Goal: Information Seeking & Learning: Compare options

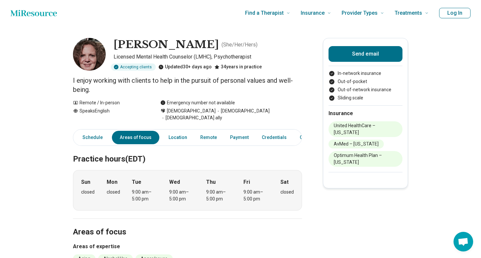
click at [47, 11] on icon "Home page" at bounding box center [33, 13] width 47 height 13
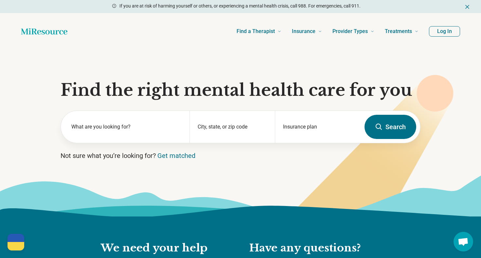
click at [20, 235] on div at bounding box center [16, 238] width 17 height 9
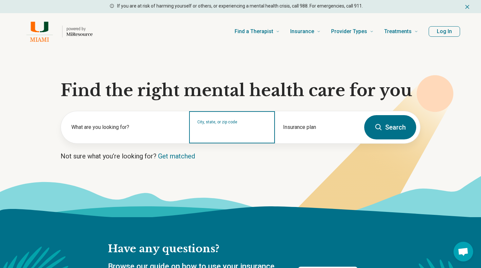
click at [224, 131] on input "City, state, or zip code" at bounding box center [231, 131] width 69 height 8
type input "*****"
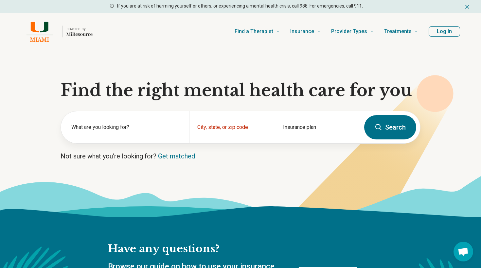
click at [373, 124] on button "Search" at bounding box center [391, 127] width 52 height 24
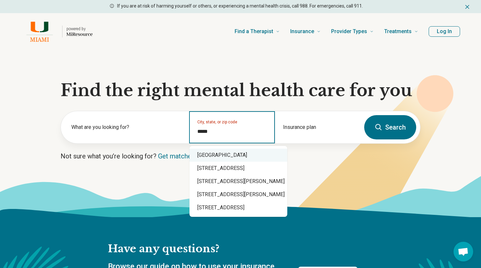
click at [261, 153] on div "Miami, FL 33143" at bounding box center [239, 154] width 98 height 13
type input "**********"
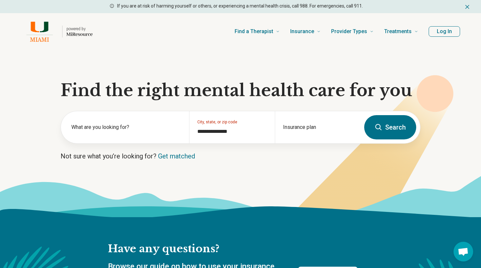
click at [408, 128] on button "Search" at bounding box center [391, 127] width 52 height 24
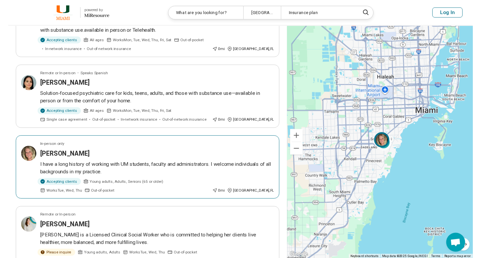
scroll to position [403, 0]
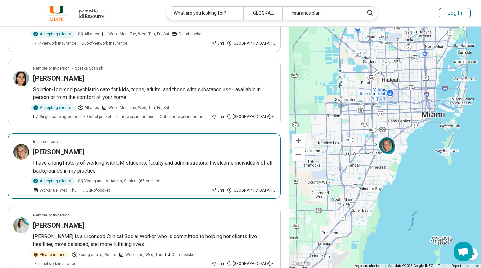
click at [131, 169] on p "I have a long history of working with UM students, faculty and administrators. …" at bounding box center [154, 167] width 242 height 16
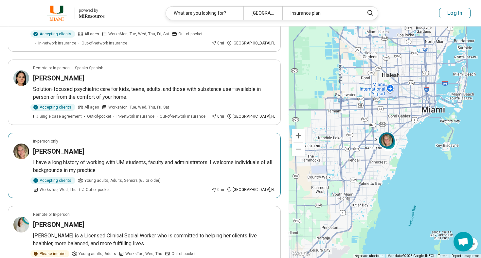
scroll to position [100, 0]
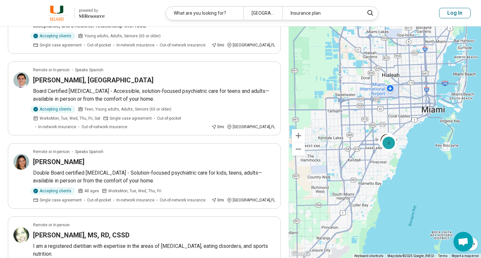
click at [202, 2] on header "powered by Miresource logo What are you looking for? Miami, FL 33143 Insurance …" at bounding box center [240, 13] width 481 height 27
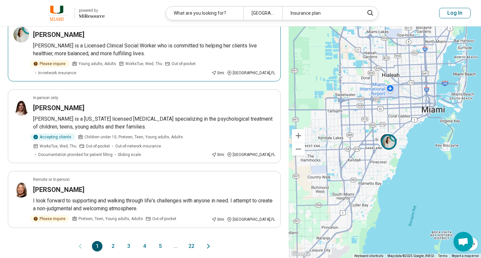
scroll to position [624, 0]
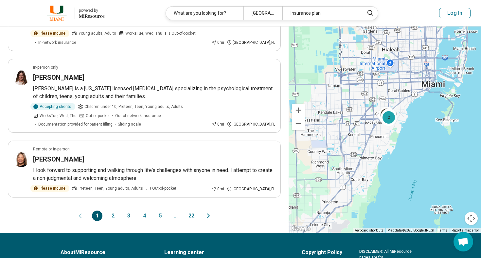
click at [113, 213] on button "2" at bounding box center [113, 216] width 10 height 10
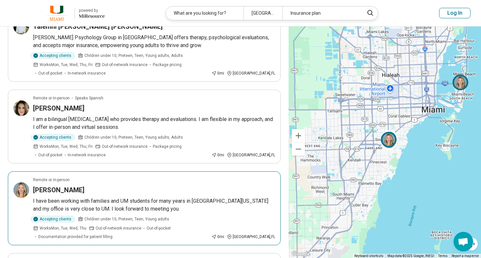
scroll to position [436, 0]
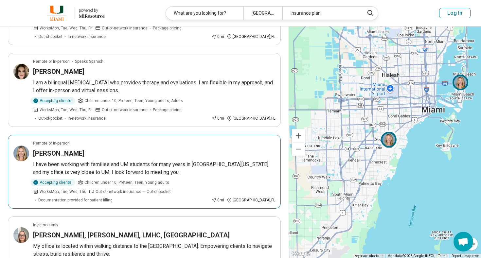
click at [94, 161] on p "I have been working with families and UM students for many years in South Flori…" at bounding box center [154, 169] width 242 height 16
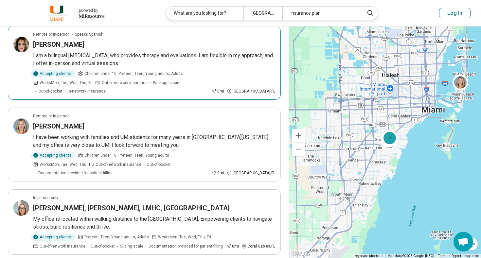
scroll to position [535, 0]
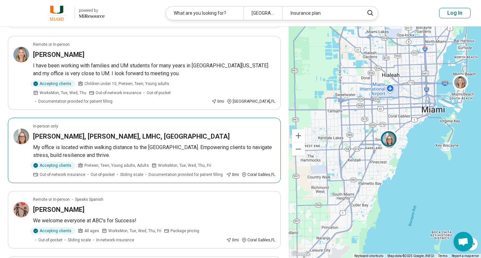
click at [85, 123] on div "In-person only" at bounding box center [154, 126] width 242 height 6
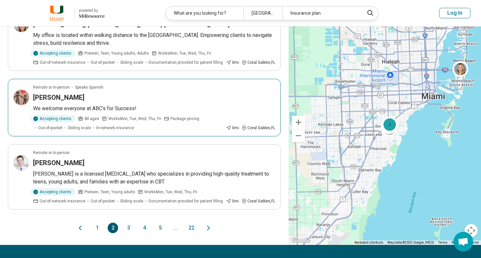
scroll to position [660, 0]
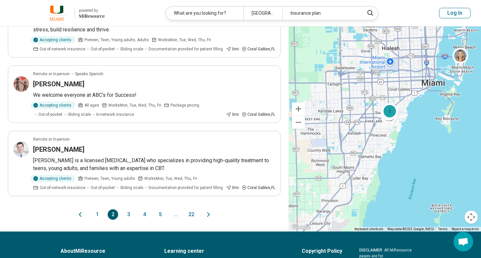
click at [129, 210] on button "3" at bounding box center [128, 215] width 10 height 10
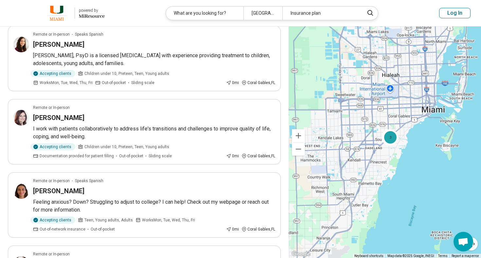
scroll to position [80, 0]
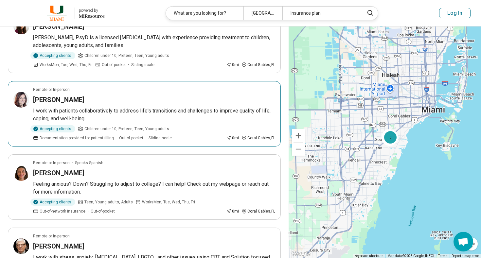
click at [110, 108] on p "I work with patients collaboratively to address life's transitions and challeng…" at bounding box center [154, 115] width 242 height 16
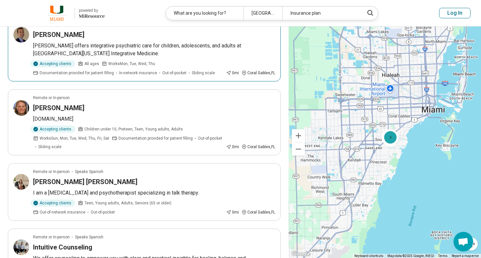
scroll to position [476, 0]
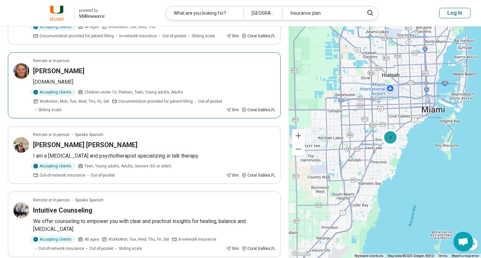
click at [72, 73] on div "Tricia Cassel" at bounding box center [154, 70] width 242 height 9
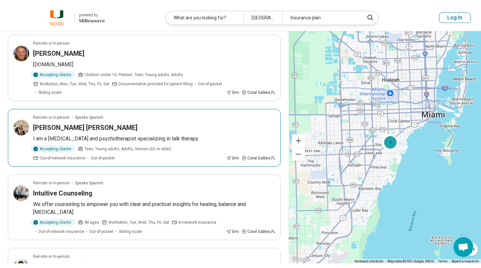
scroll to position [499, 0]
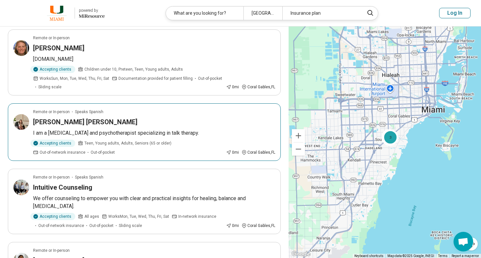
click at [159, 122] on div "Patricia Rodriguez Gilmore" at bounding box center [154, 122] width 242 height 9
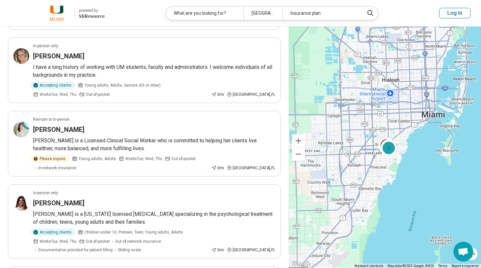
scroll to position [0, 0]
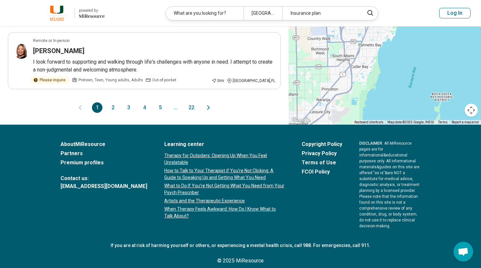
click at [113, 108] on button "2" at bounding box center [113, 107] width 10 height 10
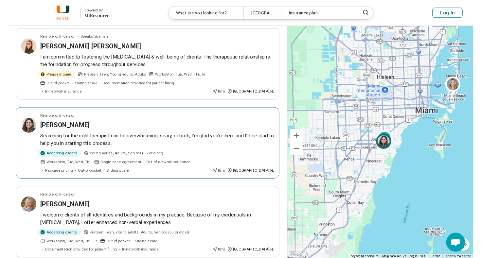
scroll to position [132, 0]
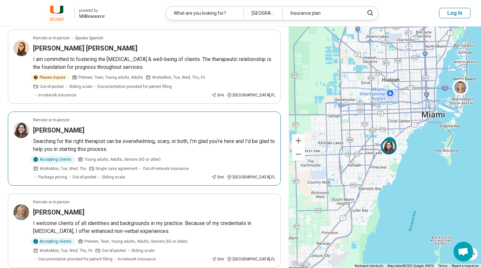
click at [99, 125] on div "Lisa Jimenez" at bounding box center [154, 129] width 242 height 9
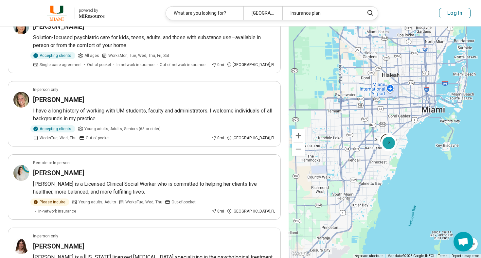
scroll to position [531, 0]
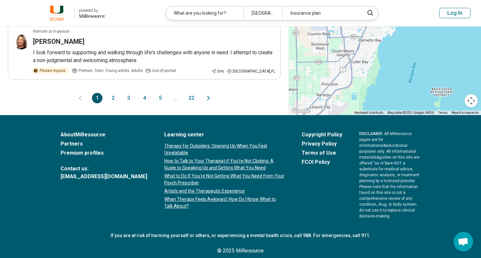
click at [114, 98] on button "2" at bounding box center [113, 98] width 10 height 10
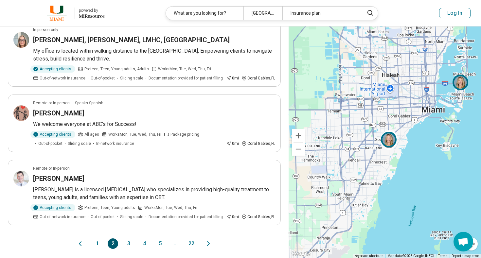
scroll to position [655, 0]
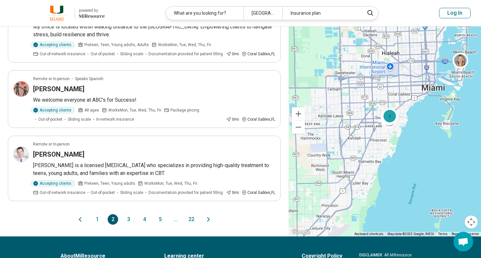
click at [128, 215] on button "3" at bounding box center [128, 220] width 10 height 10
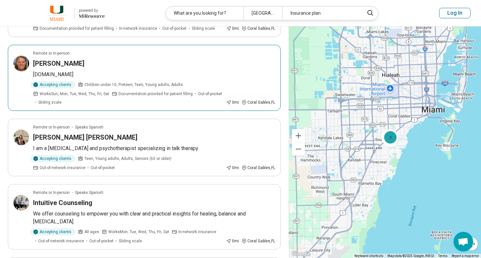
scroll to position [575, 0]
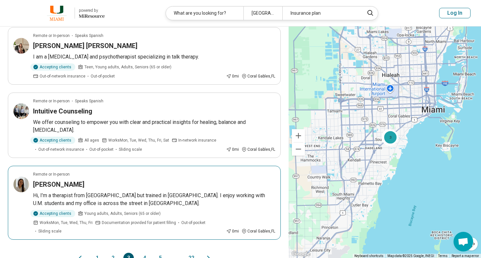
click at [101, 192] on p "Hi, I’m a therapist from Miami but trained in NYC. I enjoy working with U.M. st…" at bounding box center [154, 200] width 242 height 16
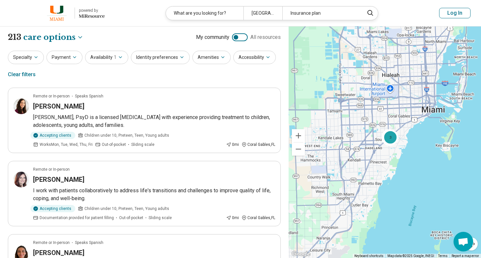
scroll to position [0, 0]
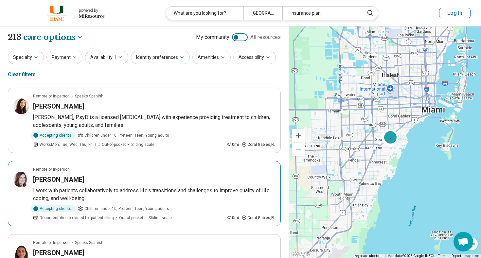
click at [99, 186] on article "Remote or In-person Leanne Shapiro I work with patients collaboratively to addr…" at bounding box center [144, 194] width 273 height 66
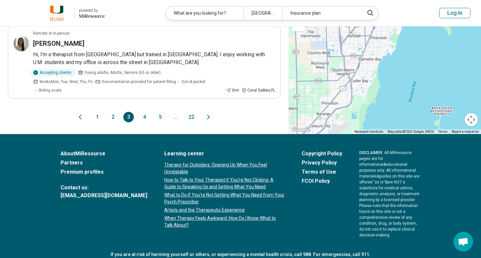
scroll to position [727, 0]
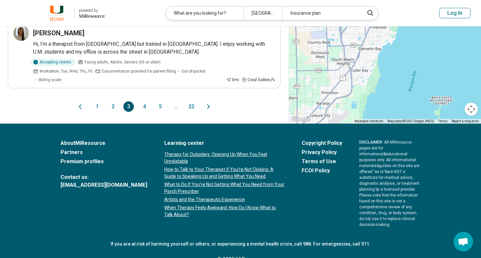
click at [145, 102] on button "4" at bounding box center [144, 107] width 10 height 10
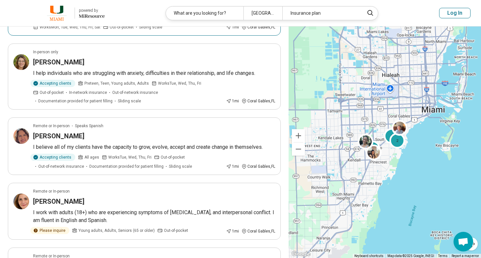
scroll to position [127, 0]
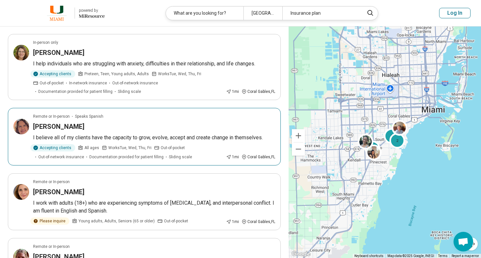
click at [155, 125] on div "Anabel Bejarano" at bounding box center [154, 126] width 242 height 9
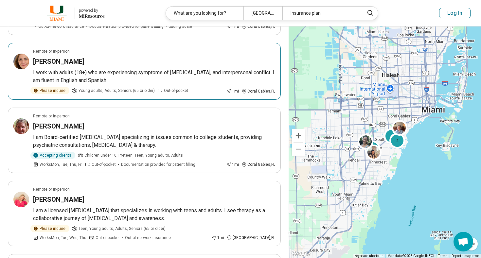
scroll to position [269, 0]
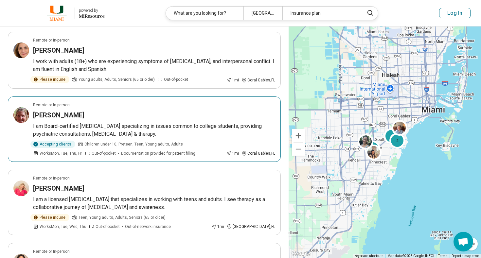
click at [103, 134] on p "I am Board-certified Psychiatrist specializing in issues common to college stud…" at bounding box center [154, 130] width 242 height 16
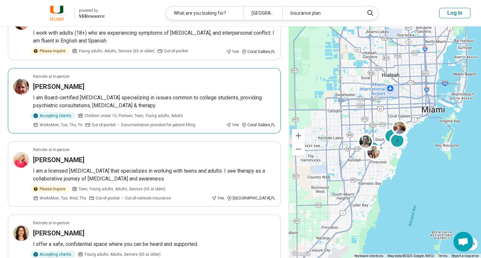
scroll to position [298, 0]
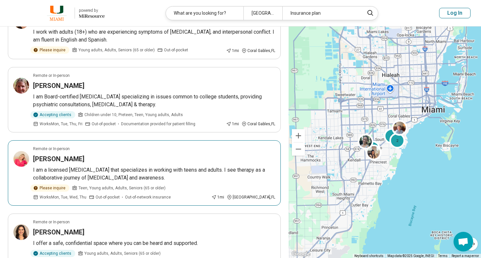
click at [156, 167] on p "I am a licensed psychologist that specializes in working with teens and adults.…" at bounding box center [154, 174] width 242 height 16
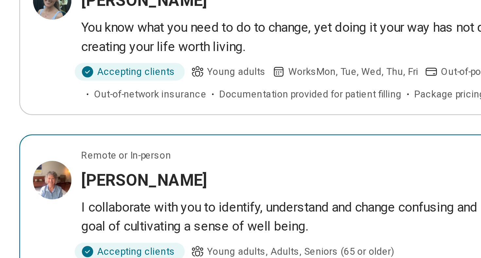
scroll to position [565, 0]
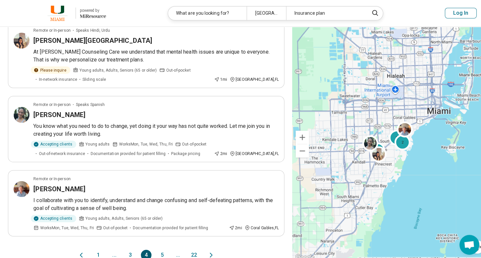
click at [161, 247] on button "5" at bounding box center [160, 252] width 10 height 10
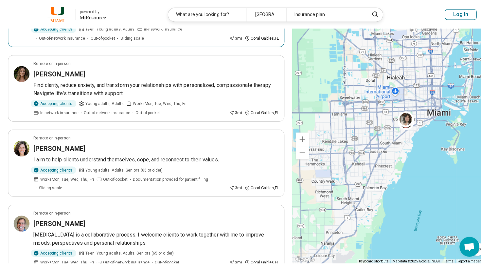
scroll to position [272, 0]
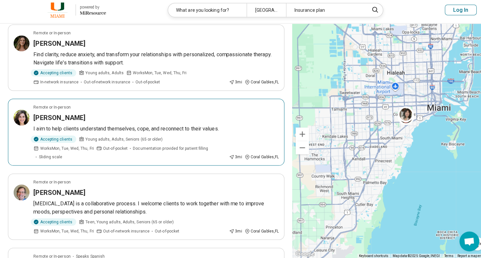
click at [116, 115] on div "Samantha Lang" at bounding box center [154, 119] width 242 height 9
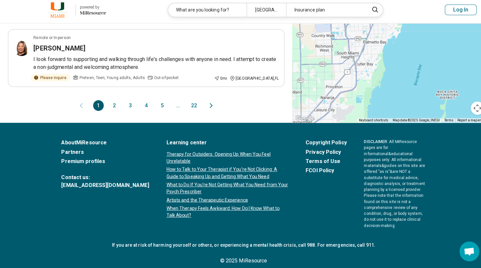
click at [145, 103] on button "4" at bounding box center [144, 107] width 10 height 10
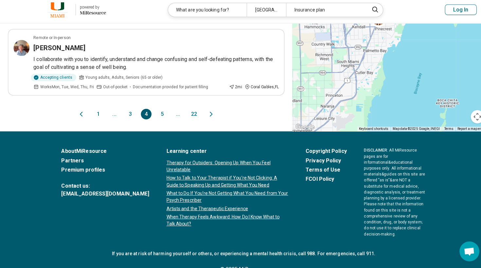
scroll to position [701, 0]
click at [160, 111] on button "5" at bounding box center [160, 116] width 10 height 10
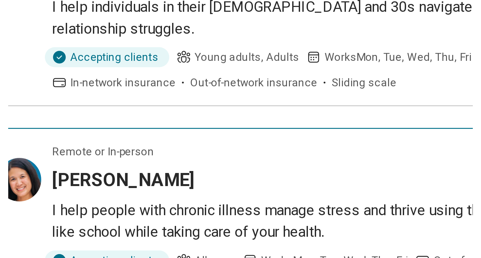
scroll to position [3, 0]
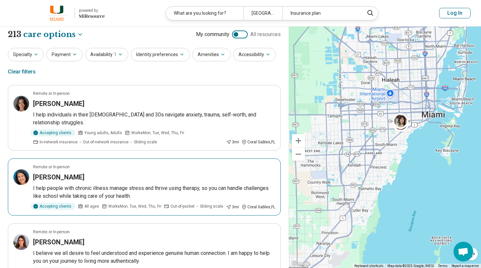
click at [64, 184] on p "I help people with chronic illness manage stress and thrive using therapy, so y…" at bounding box center [154, 192] width 242 height 16
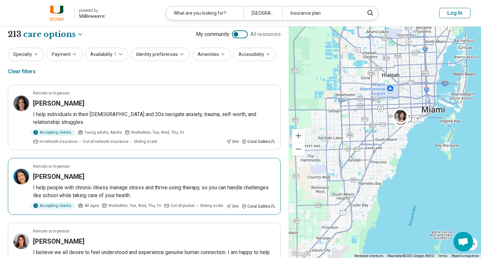
scroll to position [0, 0]
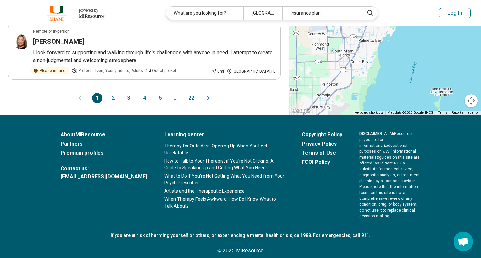
click at [161, 97] on button "5" at bounding box center [160, 98] width 10 height 10
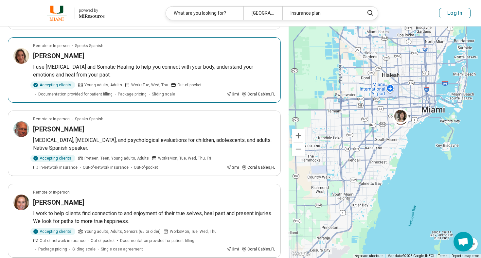
scroll to position [513, 0]
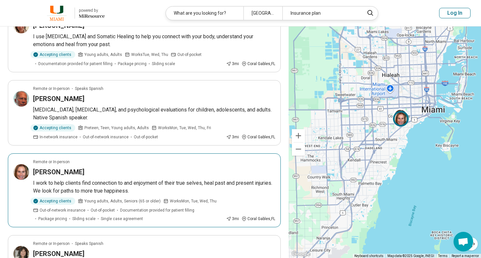
click at [78, 161] on article "Remote or In-person Barbara Goldman I work to help clients find connection to a…" at bounding box center [144, 191] width 273 height 74
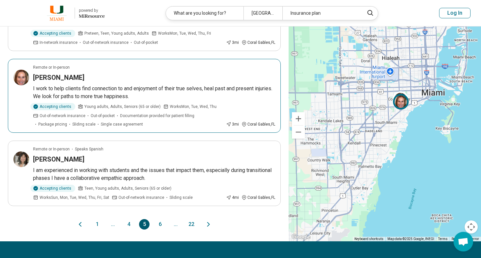
scroll to position [633, 0]
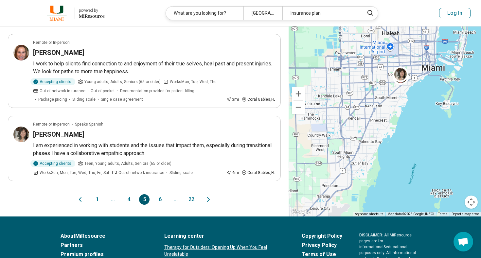
click at [160, 195] on button "6" at bounding box center [160, 200] width 10 height 10
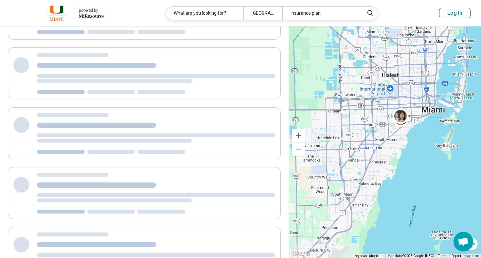
scroll to position [45, 0]
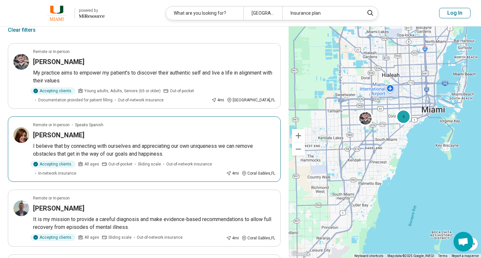
click at [171, 176] on div "Accepting clients All ages Out-of-pocket Sliding scale Out-of-network insurance…" at bounding box center [128, 169] width 191 height 16
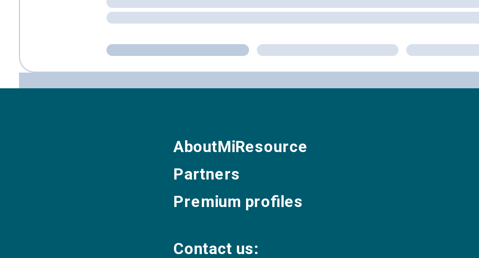
scroll to position [9, 0]
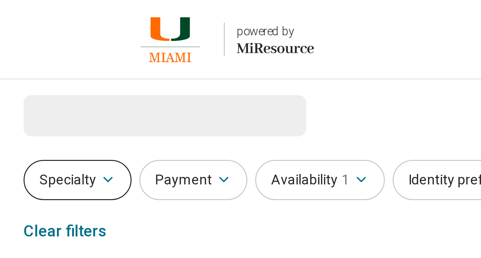
select select "***"
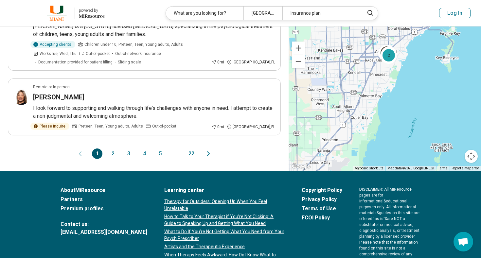
scroll to position [742, 0]
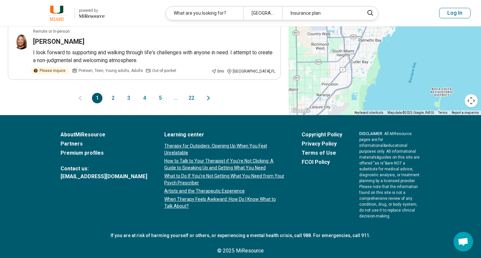
click at [161, 95] on button "5" at bounding box center [160, 98] width 10 height 10
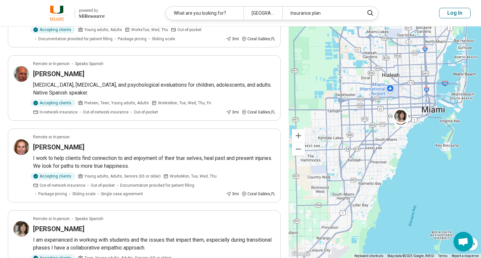
scroll to position [617, 0]
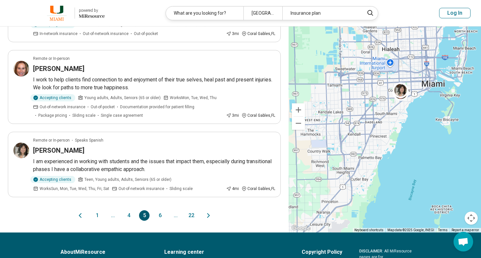
click at [159, 211] on button "6" at bounding box center [160, 216] width 10 height 10
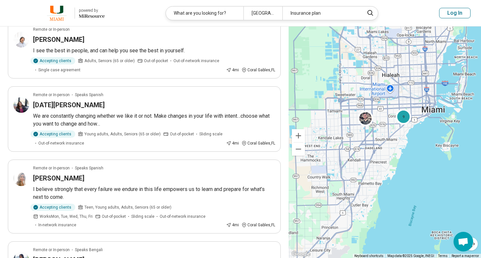
scroll to position [292, 0]
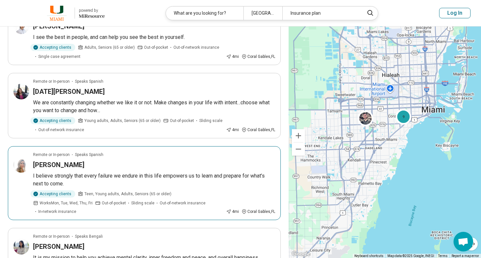
click at [91, 168] on div "Tiffany Perez" at bounding box center [154, 164] width 242 height 9
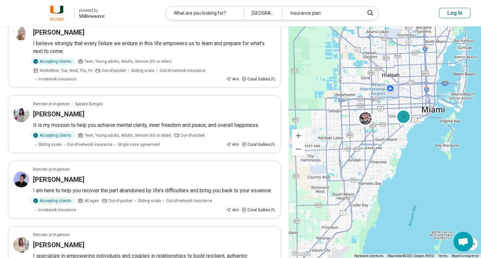
scroll to position [456, 0]
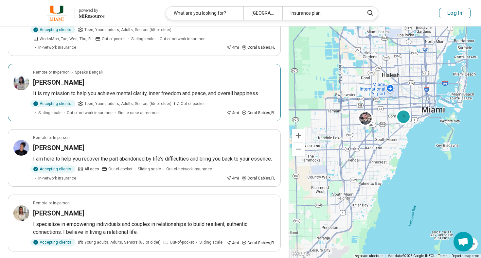
click at [120, 78] on article "Remote or In-person Speaks Bengali Shumaia Rahman It is my mission to help you …" at bounding box center [144, 93] width 273 height 58
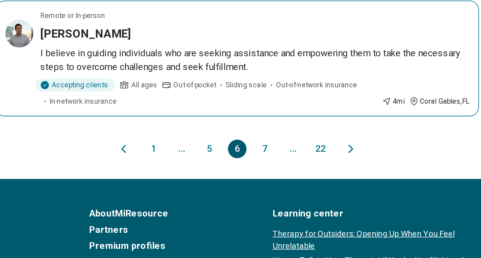
scroll to position [669, 0]
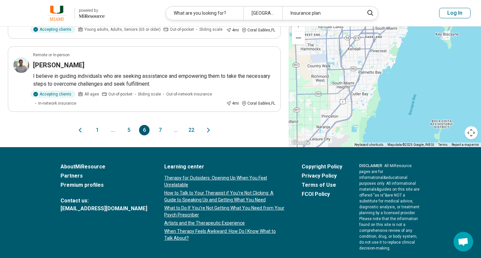
click at [161, 129] on button "7" at bounding box center [160, 130] width 10 height 10
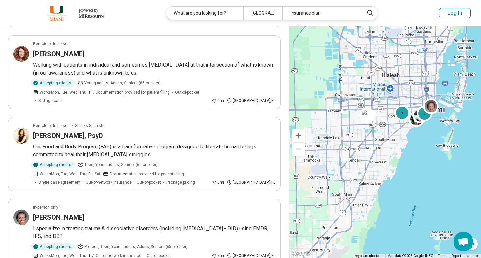
scroll to position [645, 0]
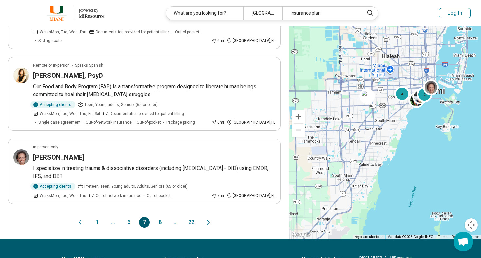
click at [162, 217] on button "8" at bounding box center [160, 222] width 10 height 10
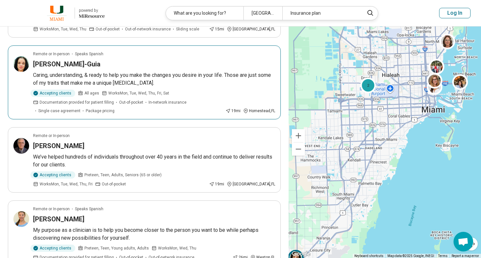
scroll to position [613, 0]
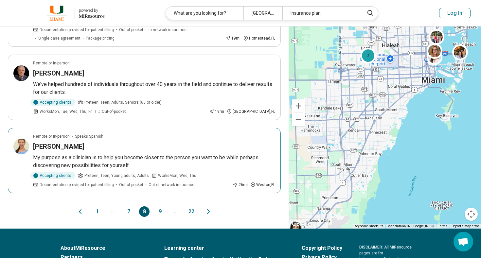
click at [173, 154] on p "My purpose as a clinician is to help you become closer to the person you want t…" at bounding box center [154, 162] width 242 height 16
click at [159, 207] on button "9" at bounding box center [160, 212] width 10 height 10
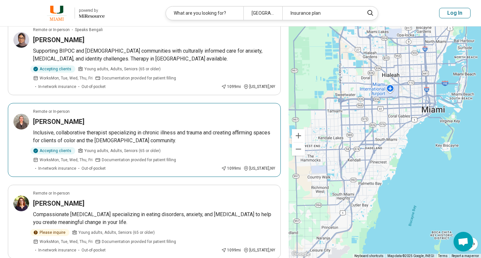
scroll to position [606, 0]
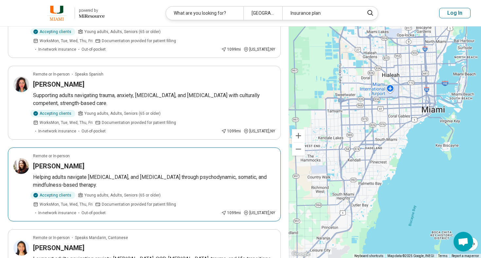
scroll to position [603, 0]
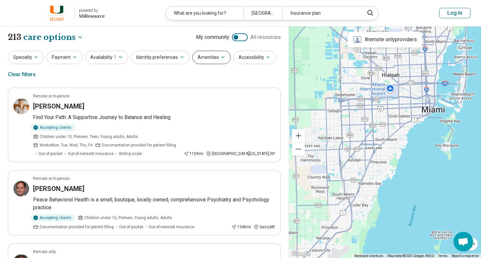
scroll to position [0, 0]
click at [63, 56] on button "Payment" at bounding box center [65, 57] width 36 height 13
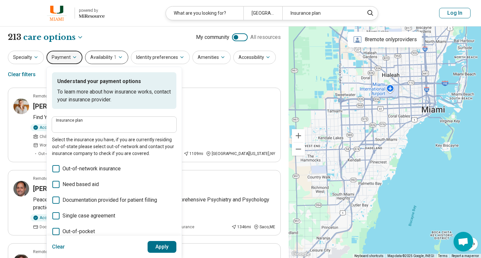
click at [109, 59] on button "Availability 1" at bounding box center [106, 57] width 43 height 13
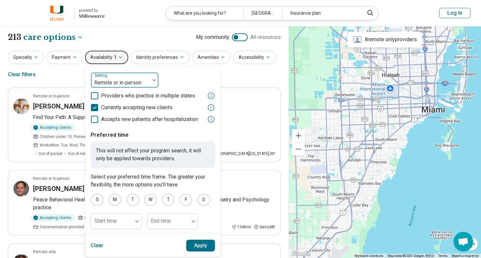
click at [112, 83] on div "Remote or in-person" at bounding box center [120, 83] width 52 height 8
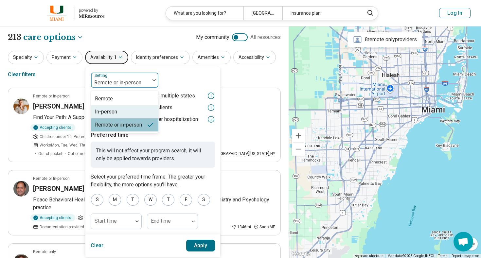
click at [111, 111] on div "In-person" at bounding box center [106, 112] width 22 height 8
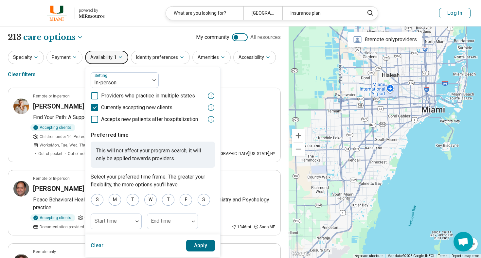
click at [202, 250] on button "Apply" at bounding box center [200, 246] width 29 height 12
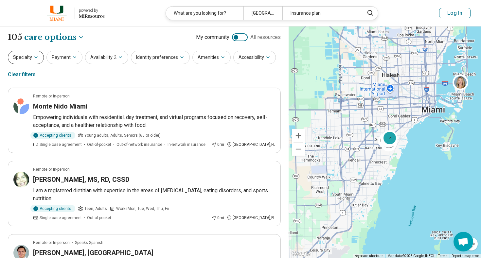
click at [36, 61] on button "Specialty" at bounding box center [26, 57] width 36 height 13
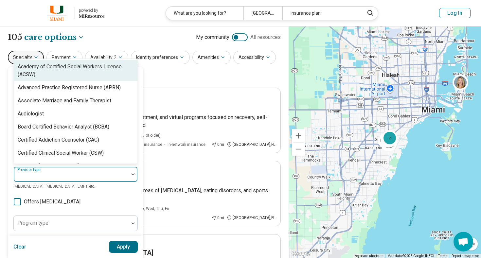
click at [69, 173] on div "Areas of focus Anxiety, Depression, Self-Esteem, etc. Modalities Talk Therapy, …" at bounding box center [75, 200] width 124 height 256
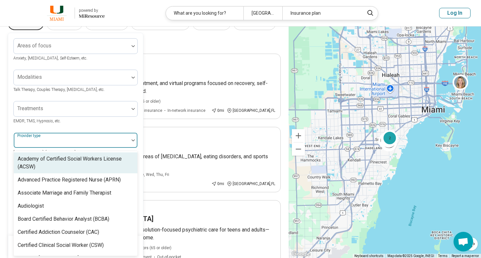
scroll to position [34, 0]
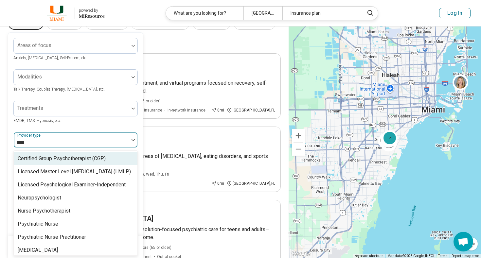
type input "*****"
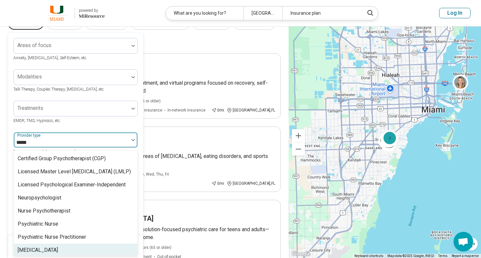
click at [48, 249] on div "[MEDICAL_DATA]" at bounding box center [76, 250] width 124 height 13
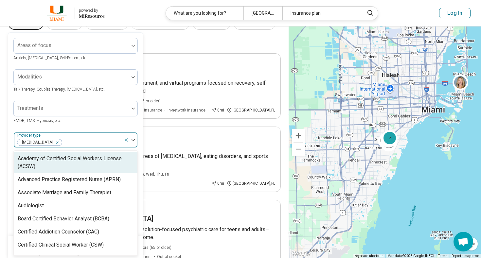
click at [92, 123] on div "Treatments EMDR, TMS, Hypnosis, etc." at bounding box center [75, 113] width 124 height 24
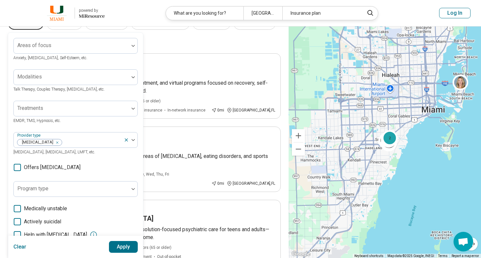
click at [130, 247] on button "Apply" at bounding box center [123, 247] width 29 height 12
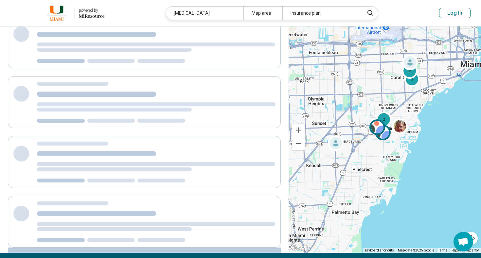
scroll to position [102, 0]
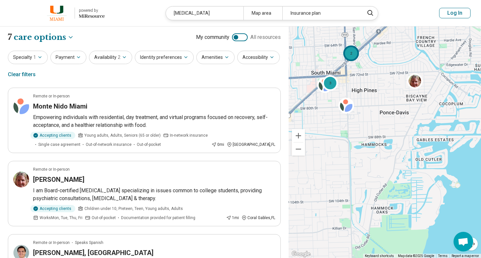
click at [349, 51] on div "2" at bounding box center [352, 53] width 16 height 16
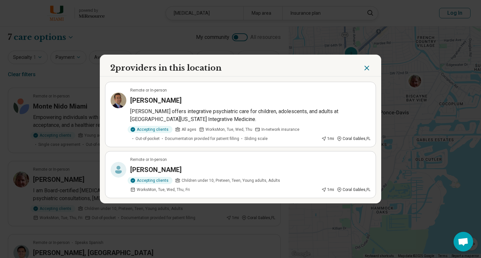
click at [370, 67] on icon "Close" at bounding box center [367, 68] width 8 height 8
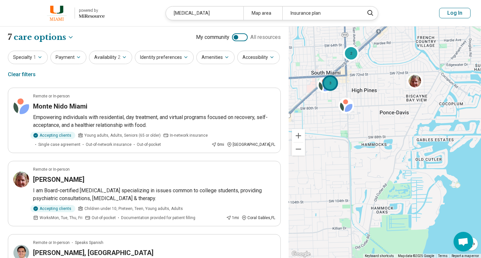
click at [331, 79] on div "3" at bounding box center [331, 83] width 16 height 16
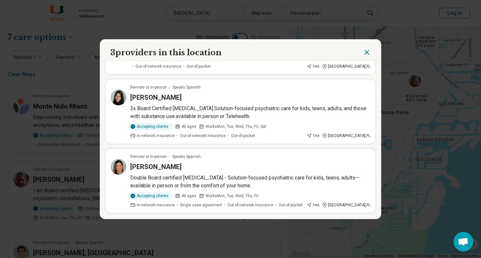
scroll to position [65, 0]
click at [340, 27] on div "3 providers in this location Remote or In-person Speaks Spanish Roberto Orozco-…" at bounding box center [240, 129] width 481 height 258
click at [367, 52] on icon "Close" at bounding box center [367, 52] width 4 height 4
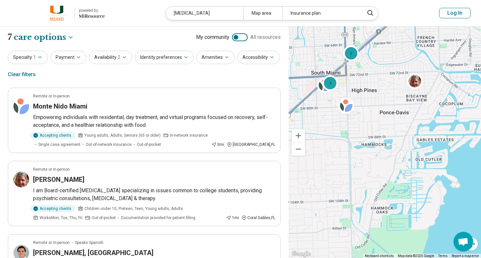
click at [323, 109] on div "3 2" at bounding box center [385, 143] width 193 height 232
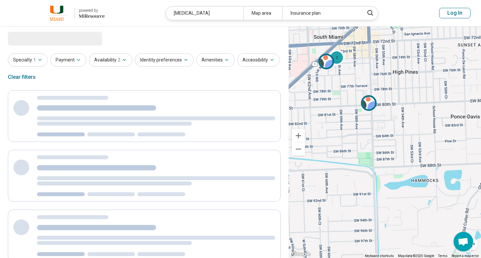
click at [327, 65] on img at bounding box center [327, 61] width 16 height 16
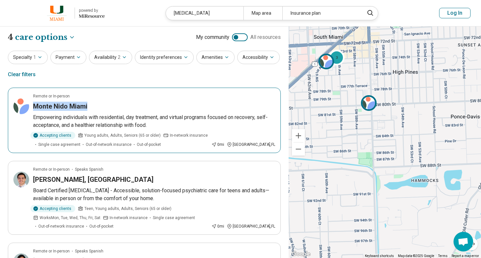
drag, startPoint x: 97, startPoint y: 108, endPoint x: 31, endPoint y: 100, distance: 67.0
click at [31, 100] on article "Remote or In-person Monte Nido Miami Empowering individuals with residential, d…" at bounding box center [144, 121] width 273 height 66
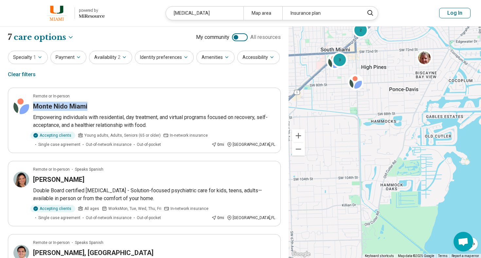
drag, startPoint x: 404, startPoint y: 145, endPoint x: 380, endPoint y: 96, distance: 55.1
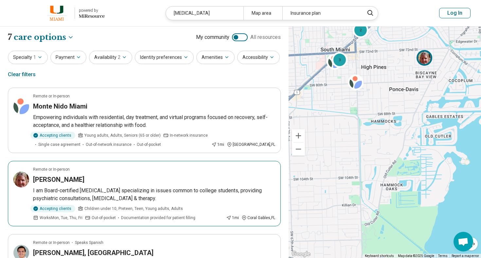
click at [425, 60] on img at bounding box center [425, 58] width 16 height 16
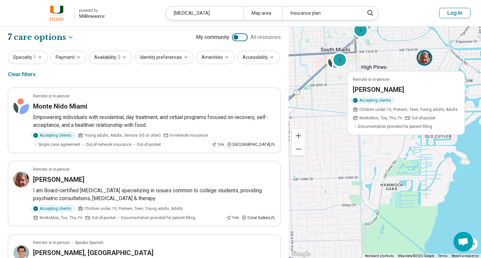
click at [355, 170] on div "Remote or In-person Sara Dann Accepting clients Children under 10, Preteen, Tee…" at bounding box center [385, 143] width 193 height 232
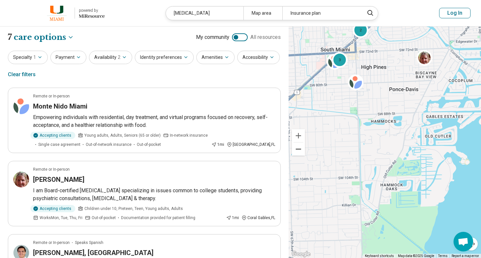
click at [302, 151] on button "Zoom out" at bounding box center [298, 149] width 13 height 13
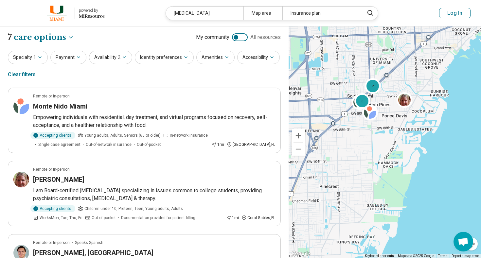
click at [345, 97] on div "3 2" at bounding box center [385, 143] width 193 height 232
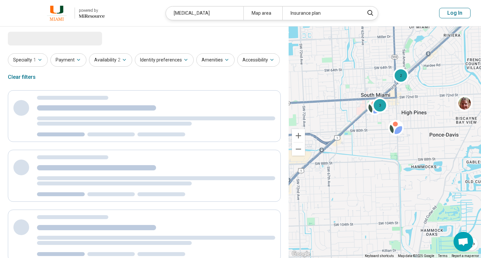
select select "***"
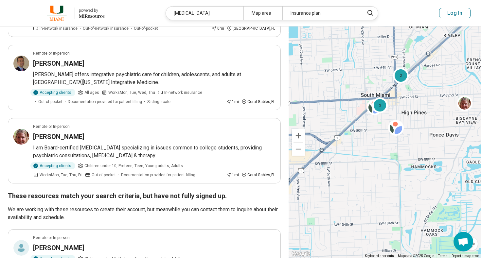
scroll to position [345, 0]
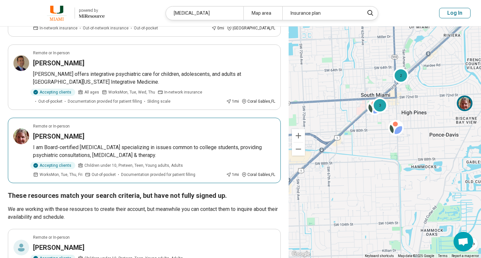
click at [197, 148] on p "I am Board-certified [MEDICAL_DATA] specializing in issues common to college st…" at bounding box center [154, 152] width 242 height 16
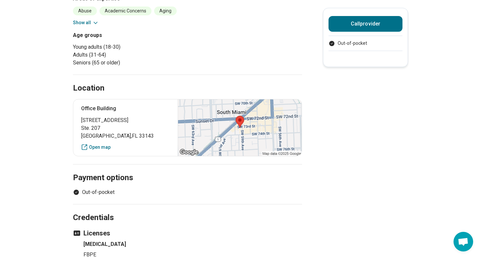
scroll to position [210, 0]
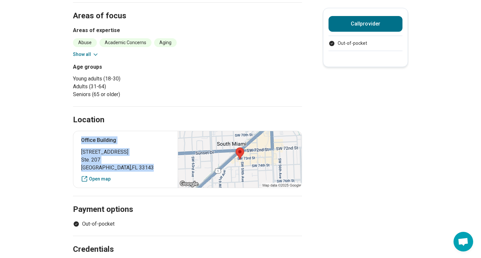
drag, startPoint x: 140, startPoint y: 166, endPoint x: 73, endPoint y: 138, distance: 72.2
click at [73, 138] on div "Office Building 5900 SW 73 St. Ste. 207 South Miami , FL 33143 Open map" at bounding box center [187, 159] width 229 height 57
copy div "Office Building 5900 SW 73 St. Ste. 207 South Miami , FL 33143"
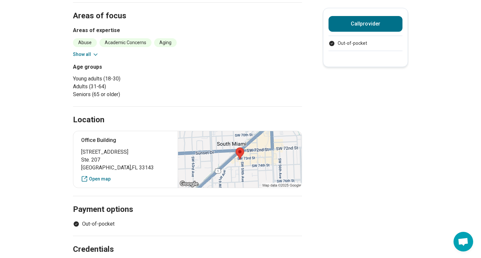
click at [255, 78] on div "Age groups Young adults (18-30) Adults (31-64) Seniors (65 or older)" at bounding box center [187, 80] width 229 height 35
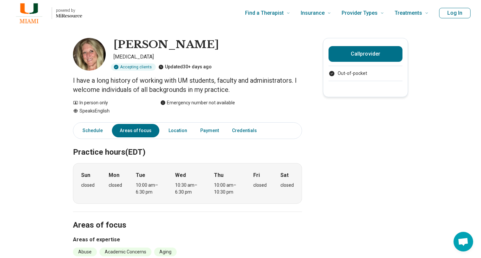
scroll to position [0, 0]
click at [163, 45] on h1 "[PERSON_NAME]" at bounding box center [166, 45] width 105 height 14
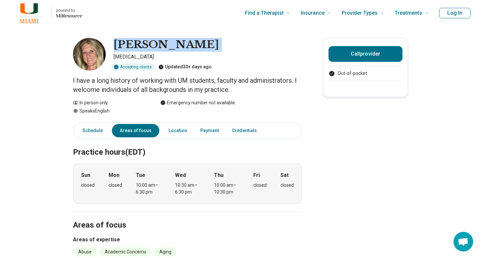
click at [163, 45] on h1 "[PERSON_NAME]" at bounding box center [166, 45] width 105 height 14
drag, startPoint x: 152, startPoint y: 55, endPoint x: 113, endPoint y: 40, distance: 41.8
click at [113, 41] on div "Lori Blum Psychologist Accepting clients Updated 30+ days ago" at bounding box center [187, 54] width 229 height 33
copy div "Lori Blum Psychologist"
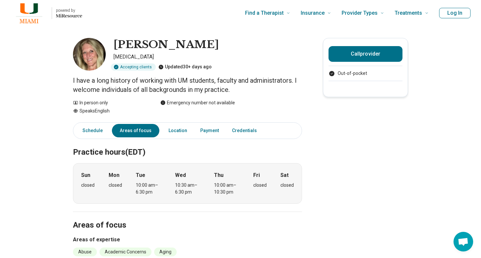
click at [128, 132] on link "Areas of focus" at bounding box center [135, 130] width 47 height 13
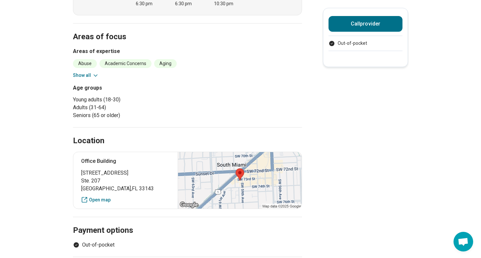
scroll to position [204, 0]
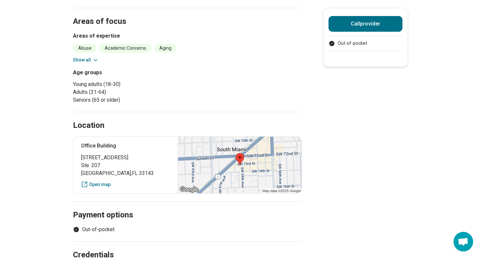
click at [85, 62] on button "Show all" at bounding box center [86, 60] width 26 height 7
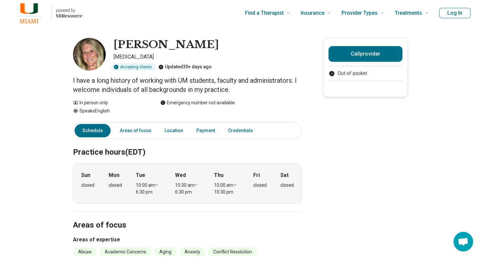
scroll to position [0, 0]
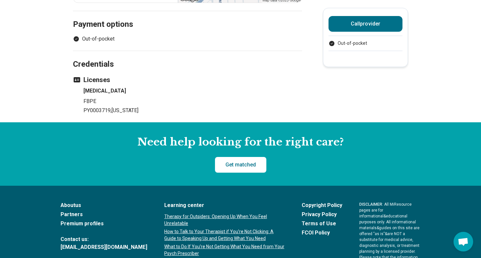
scroll to position [465, 0]
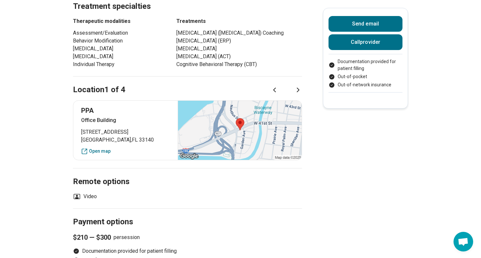
scroll to position [347, 0]
click at [144, 136] on span "Miami Beach , FL 33140" at bounding box center [125, 140] width 89 height 8
click at [76, 193] on icon at bounding box center [77, 197] width 8 height 8
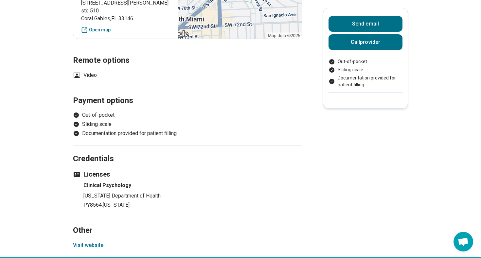
scroll to position [481, 0]
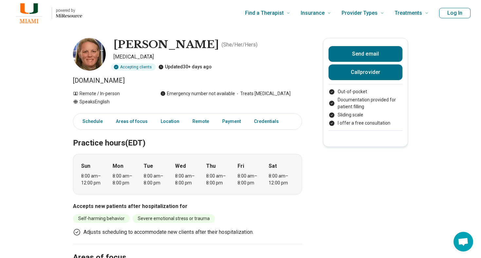
click at [117, 82] on p "www.triciacassel.com" at bounding box center [187, 80] width 229 height 9
copy p "www.triciacassel.com"
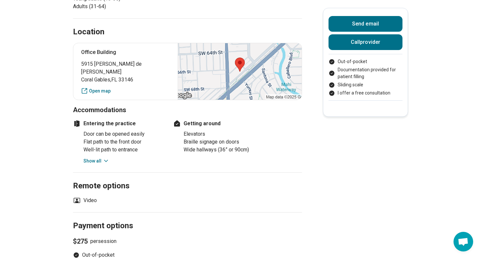
scroll to position [358, 0]
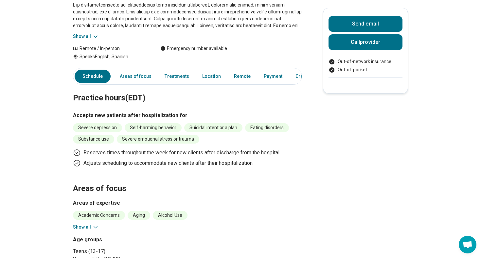
scroll to position [11, 0]
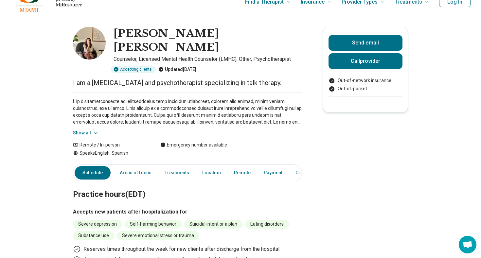
click at [89, 130] on button "Show all" at bounding box center [86, 133] width 26 height 7
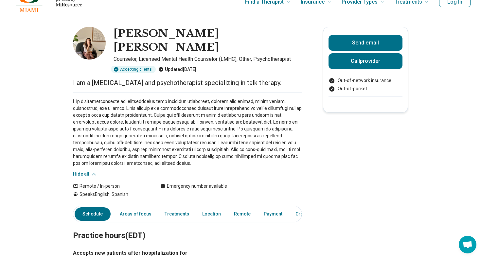
click at [176, 32] on h1 "[PERSON_NAME] [PERSON_NAME]" at bounding box center [208, 40] width 189 height 27
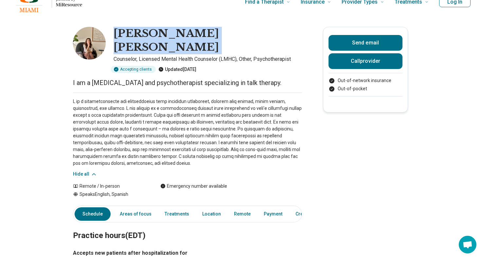
click at [176, 32] on h1 "Patricia Rodriguez Gilmore" at bounding box center [208, 40] width 189 height 27
copy h1 "Patricia Rodriguez Gilmore"
click at [174, 31] on h1 "Patricia Rodriguez Gilmore" at bounding box center [208, 40] width 189 height 27
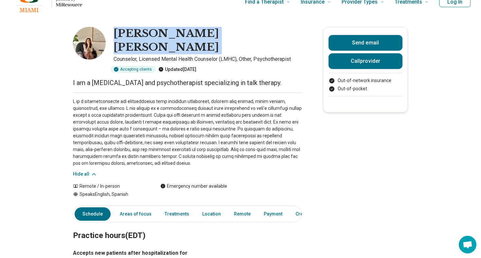
click at [174, 31] on h1 "Patricia Rodriguez Gilmore" at bounding box center [208, 40] width 189 height 27
copy h1 "Patricia Rodriguez Gilmore"
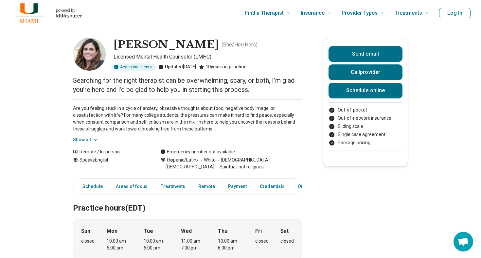
click at [89, 141] on button "Show all" at bounding box center [86, 140] width 26 height 7
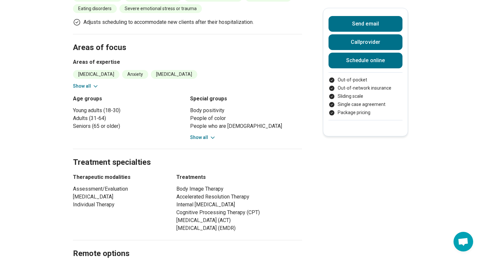
scroll to position [365, 0]
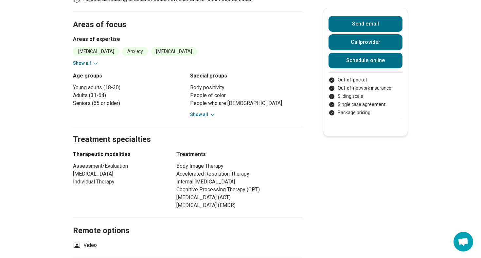
click at [192, 119] on h2 "Treatment specialties" at bounding box center [187, 132] width 229 height 27
click at [192, 115] on button "Show all" at bounding box center [203, 114] width 26 height 7
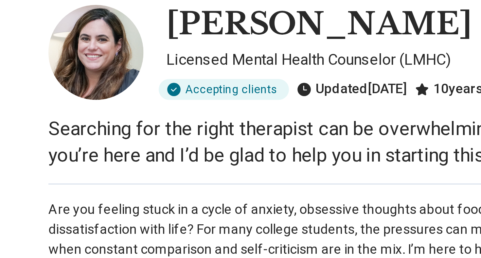
scroll to position [5, 0]
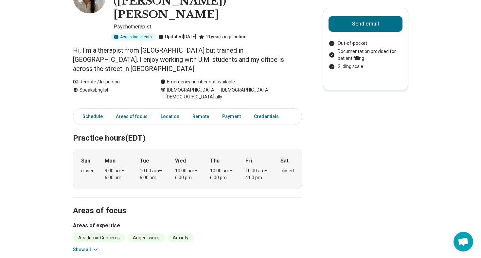
scroll to position [86, 0]
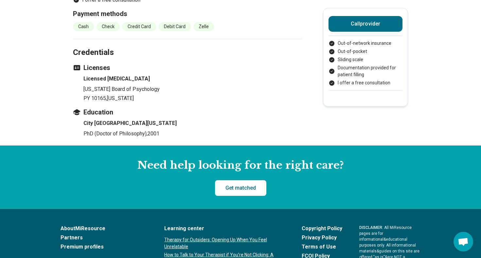
scroll to position [782, 0]
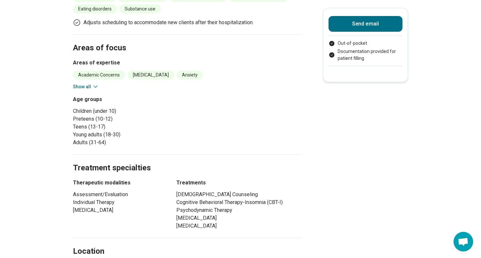
scroll to position [346, 0]
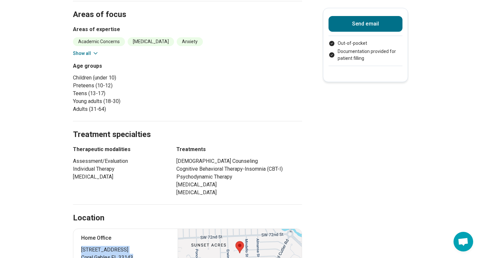
drag, startPoint x: 142, startPoint y: 226, endPoint x: 81, endPoint y: 214, distance: 62.1
click at [81, 229] on div "Home Office 4550 Southwest 74th Street Coral Gables , FL 33143 Open map" at bounding box center [187, 253] width 229 height 49
copy p "4550 Southwest 74th Street Coral Gables , FL 33143"
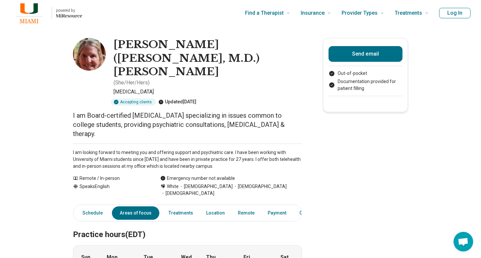
scroll to position [0, 0]
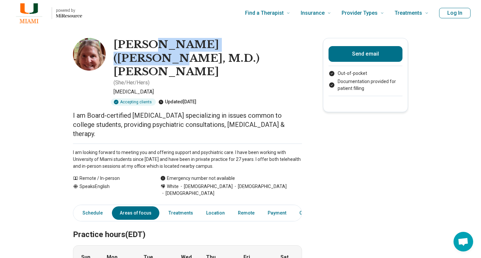
drag, startPoint x: 144, startPoint y: 44, endPoint x: 248, endPoint y: 44, distance: 103.5
click at [248, 44] on h1 "Sara (Sara K. Dann, M.D.) Dann" at bounding box center [208, 58] width 189 height 41
copy h1 "Sara K. Dann, M.D."
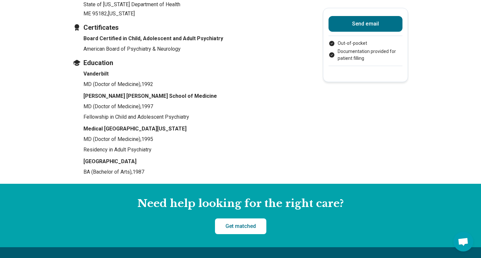
scroll to position [299, 0]
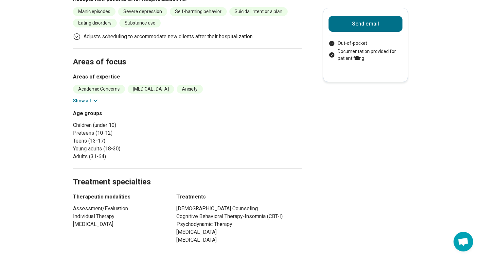
click at [82, 85] on div "Academic Concerns Anorexia Nervosa Anxiety Attention Deficit Hyperactivity Diso…" at bounding box center [187, 95] width 229 height 20
click at [84, 98] on button "Show all" at bounding box center [86, 101] width 26 height 7
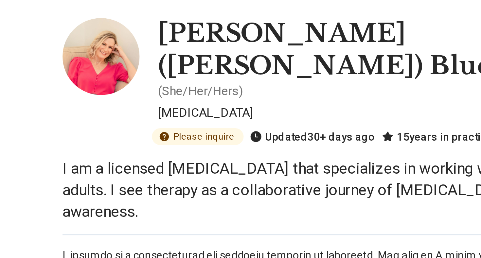
scroll to position [1, 0]
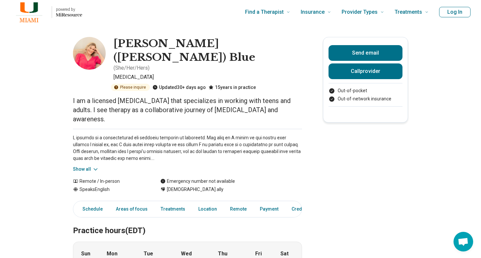
click at [90, 166] on button "Show all" at bounding box center [86, 169] width 26 height 7
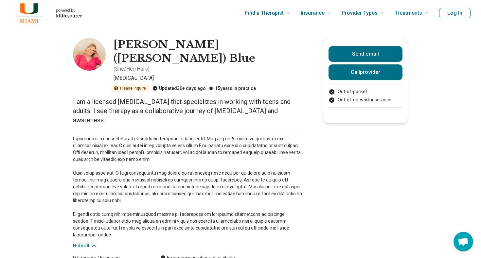
scroll to position [0, 0]
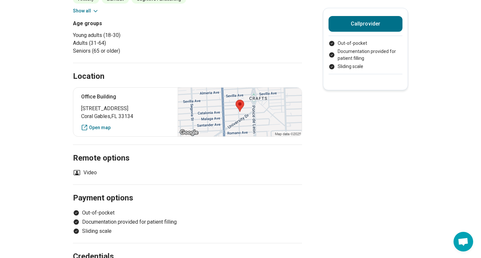
scroll to position [321, 0]
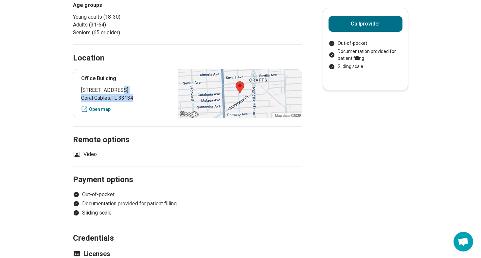
drag, startPoint x: 137, startPoint y: 95, endPoint x: 97, endPoint y: 89, distance: 40.0
click at [117, 91] on p "[STREET_ADDRESS]" at bounding box center [125, 94] width 89 height 16
click at [87, 89] on span "[STREET_ADDRESS]" at bounding box center [125, 90] width 89 height 8
click at [132, 96] on span "Coral Gables , FL 33134" at bounding box center [125, 98] width 89 height 8
drag, startPoint x: 138, startPoint y: 96, endPoint x: 74, endPoint y: 91, distance: 64.1
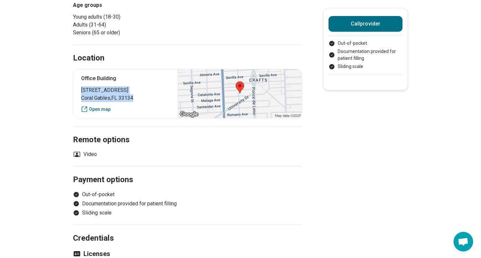
click at [74, 91] on div "Office Building 3081 Salzedo Street Coral Gables , FL 33134 Open map" at bounding box center [187, 93] width 229 height 49
copy p "3081 Salzedo Street Coral Gables , FL 33134"
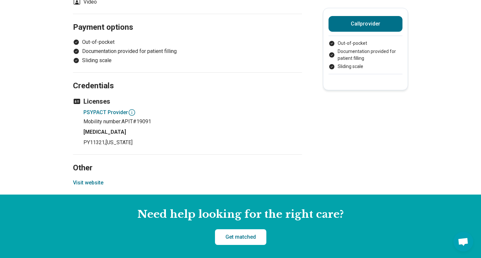
scroll to position [495, 0]
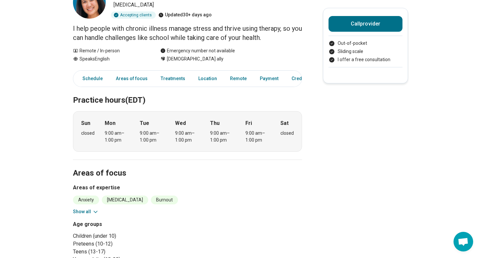
scroll to position [62, 0]
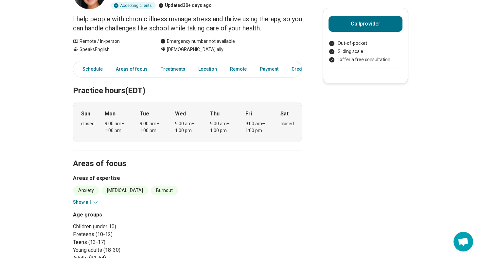
click at [93, 202] on icon at bounding box center [95, 202] width 7 height 7
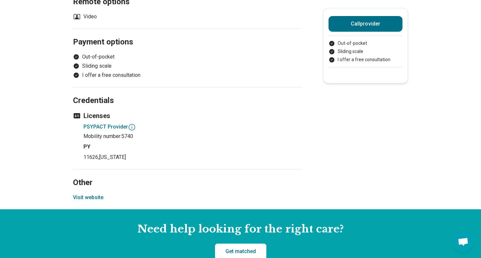
scroll to position [556, 0]
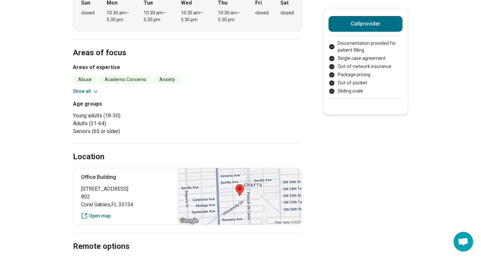
scroll to position [98, 0]
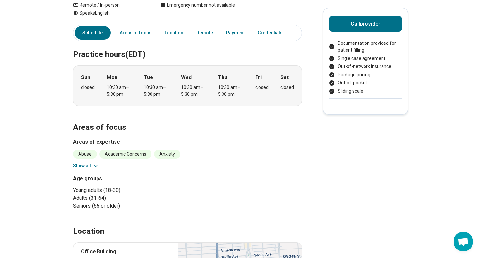
click at [97, 166] on icon at bounding box center [95, 166] width 7 height 7
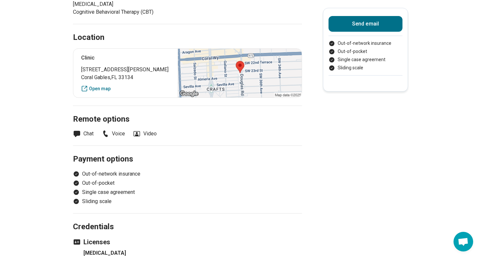
scroll to position [373, 0]
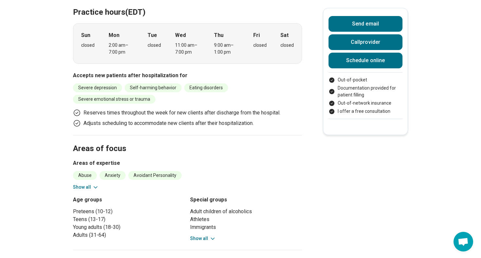
scroll to position [252, 0]
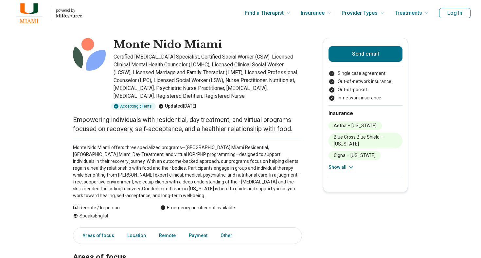
click at [136, 40] on h1 "Monte Nido Miami" at bounding box center [168, 45] width 109 height 14
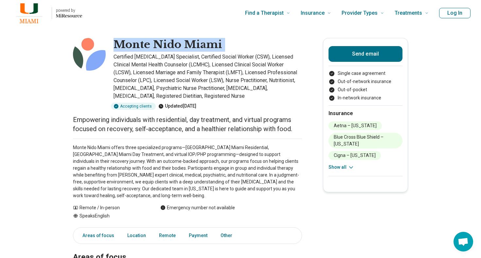
click at [136, 40] on h1 "Monte Nido Miami" at bounding box center [168, 45] width 109 height 14
copy h1 "Monte Nido Miami"
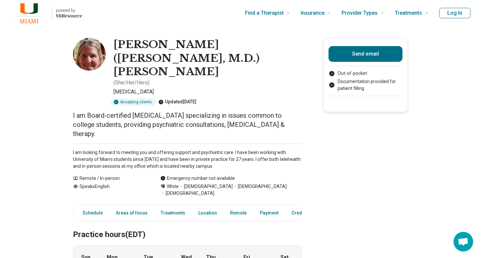
click at [272, 175] on div "Remote / In-person Speaks English Emergency number not available White [DEMOGRA…" at bounding box center [187, 186] width 229 height 22
click at [215, 190] on span "[DEMOGRAPHIC_DATA]" at bounding box center [187, 193] width 54 height 7
click at [151, 47] on h1 "[PERSON_NAME] ([PERSON_NAME], M.D.) [PERSON_NAME]" at bounding box center [208, 58] width 189 height 41
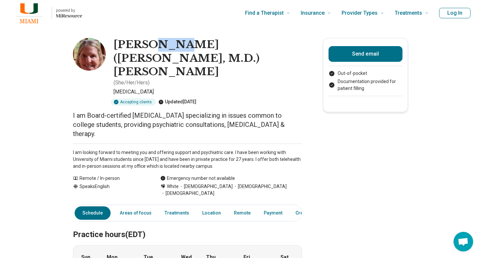
click at [151, 47] on h1 "[PERSON_NAME] ([PERSON_NAME], M.D.) [PERSON_NAME]" at bounding box center [208, 58] width 189 height 41
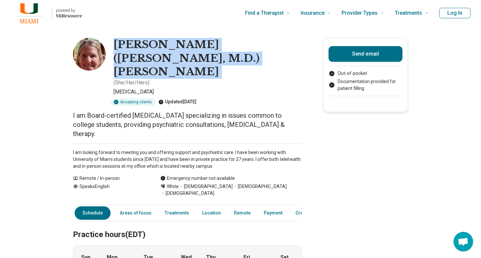
click at [151, 47] on h1 "[PERSON_NAME] ([PERSON_NAME], M.D.) [PERSON_NAME]" at bounding box center [208, 58] width 189 height 41
copy h1 "[PERSON_NAME] ([PERSON_NAME], M.D.) [PERSON_NAME]"
